Goal: Find specific page/section: Find specific page/section

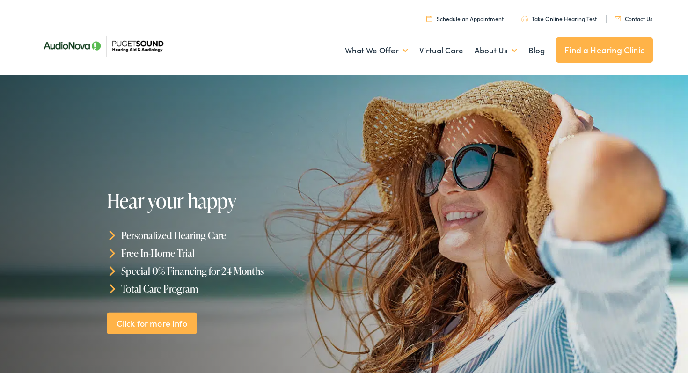
click at [571, 54] on link "Find a Hearing Clinic" at bounding box center [604, 49] width 97 height 25
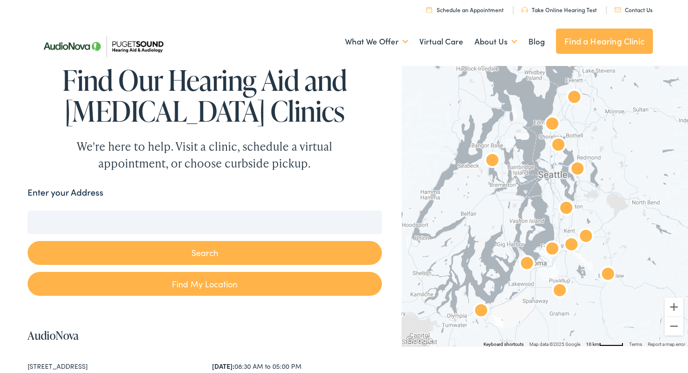
scroll to position [4, 0]
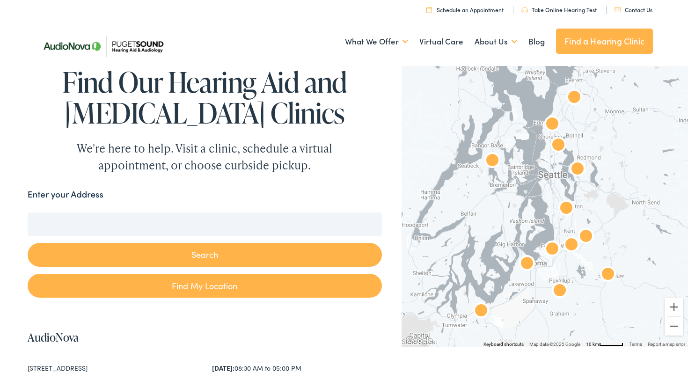
click at [558, 144] on img "AudioNova" at bounding box center [558, 146] width 22 height 22
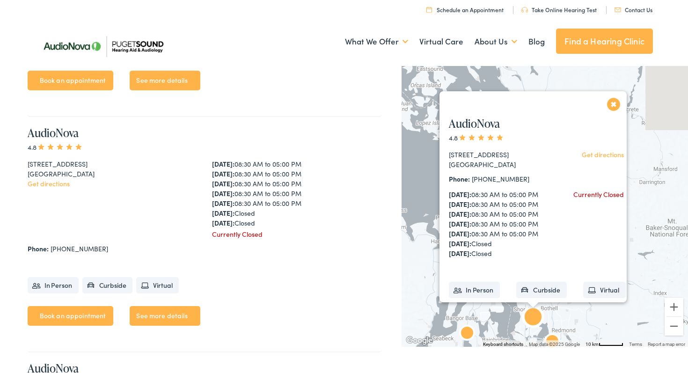
scroll to position [2356, 0]
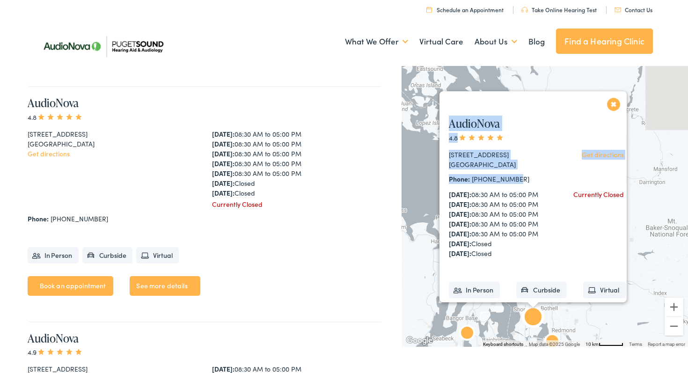
drag, startPoint x: 518, startPoint y: 181, endPoint x: 447, endPoint y: 123, distance: 92.2
click at [447, 123] on div "AudioNova 4.8 2611 NE 125th St #238 Seattle, WA 98125 Get directions Phone: 206…" at bounding box center [538, 227] width 196 height 239
copy div "AudioNova 4.8 2611 NE 125th St #238 Seattle, WA 98125 Get directions Phone: 206…"
